Goal: Find specific page/section: Find specific page/section

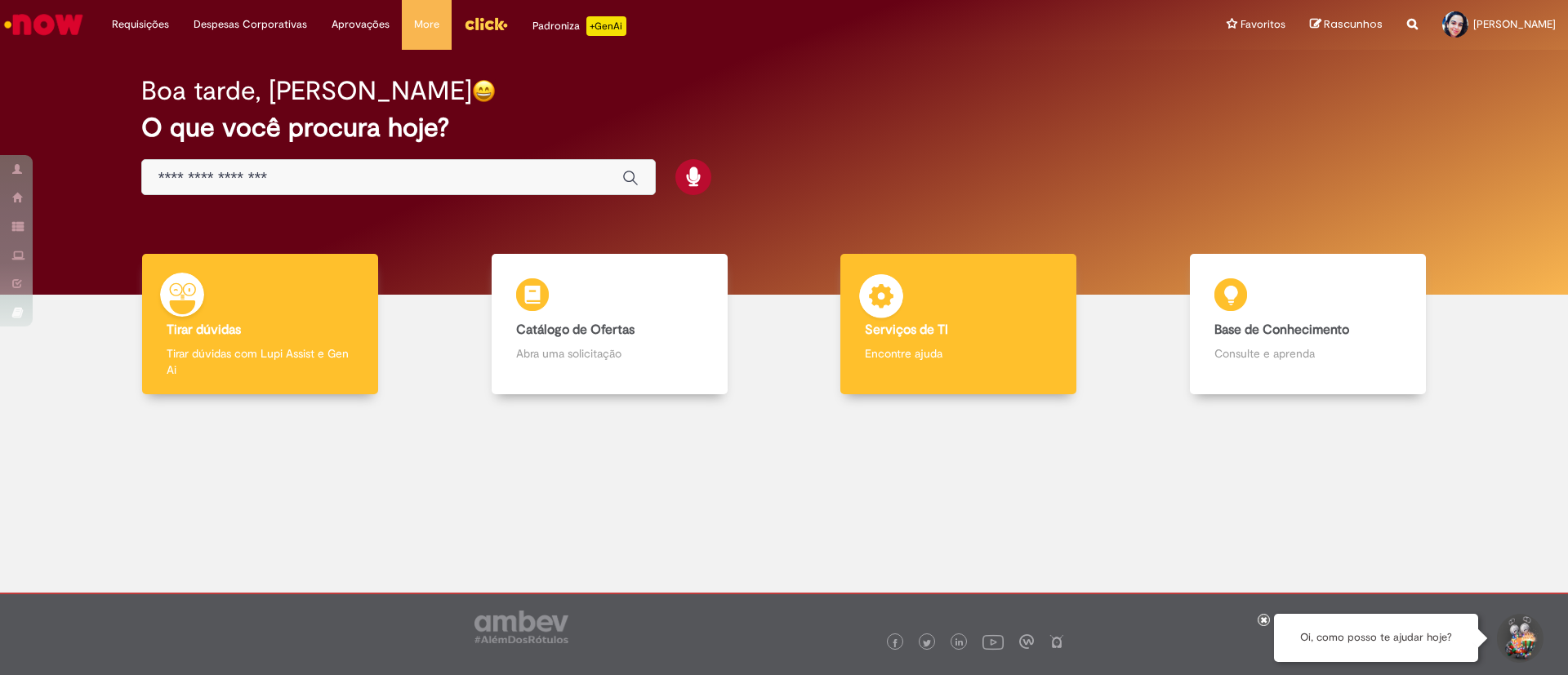
click at [905, 343] on div "Serviços de TI Serviços de TI Encontre ajuda" at bounding box center [958, 324] width 236 height 141
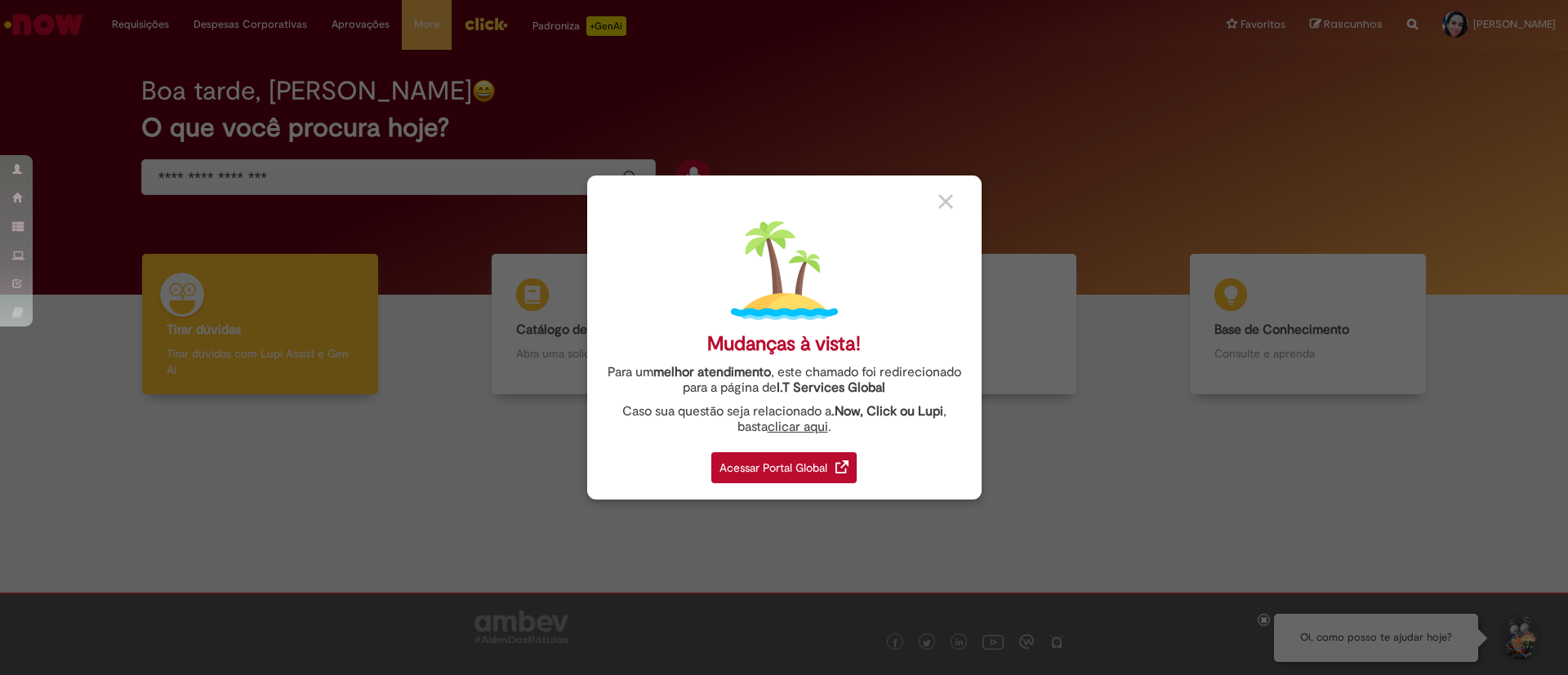
click at [786, 470] on div "Acessar Portal Global" at bounding box center [784, 468] width 145 height 31
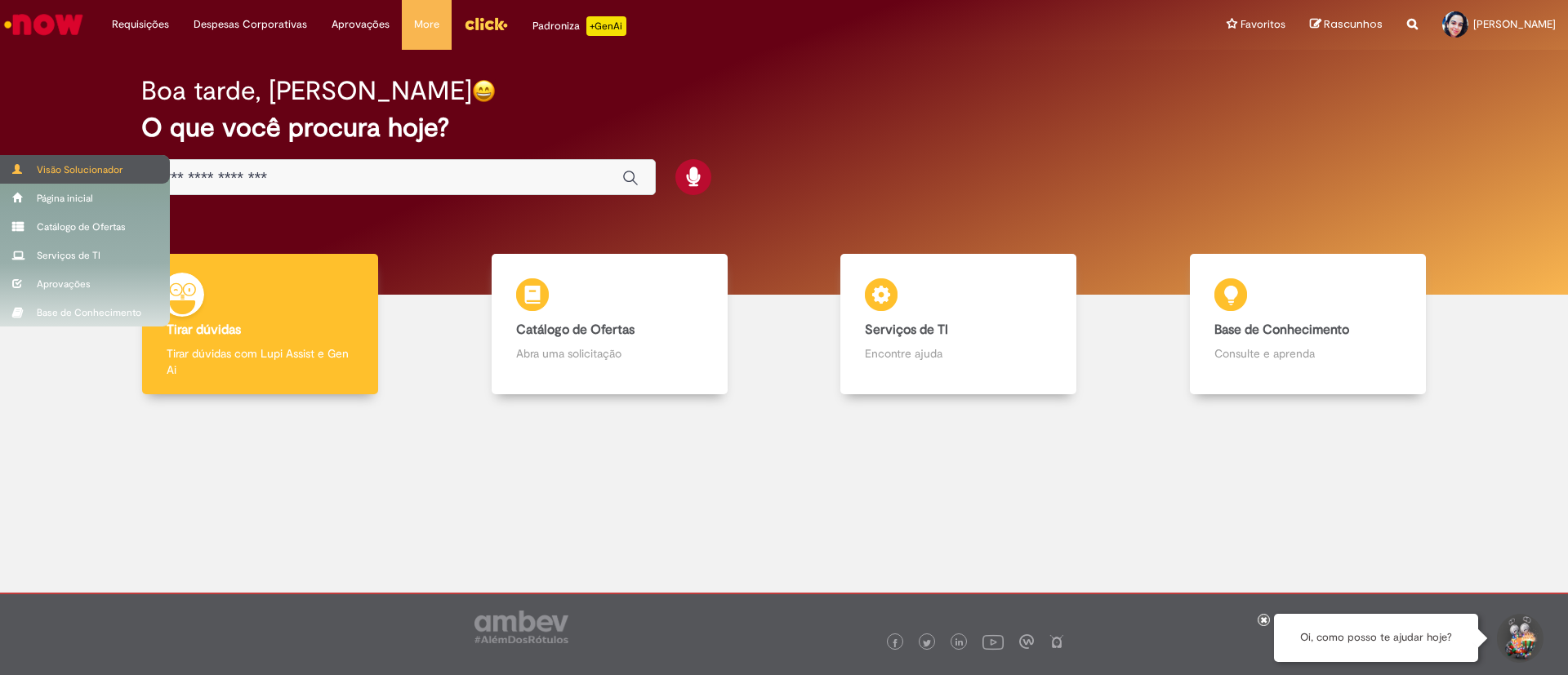
click at [55, 167] on div "Visão Solucionador" at bounding box center [85, 169] width 170 height 28
